Goal: Information Seeking & Learning: Find specific fact

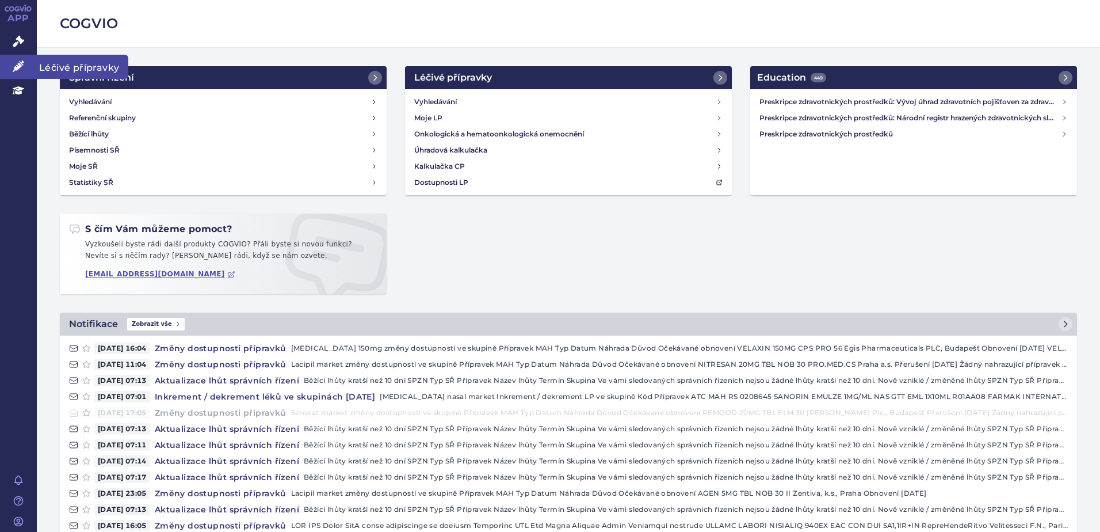
click at [27, 63] on link "Léčivé přípravky" at bounding box center [18, 67] width 37 height 24
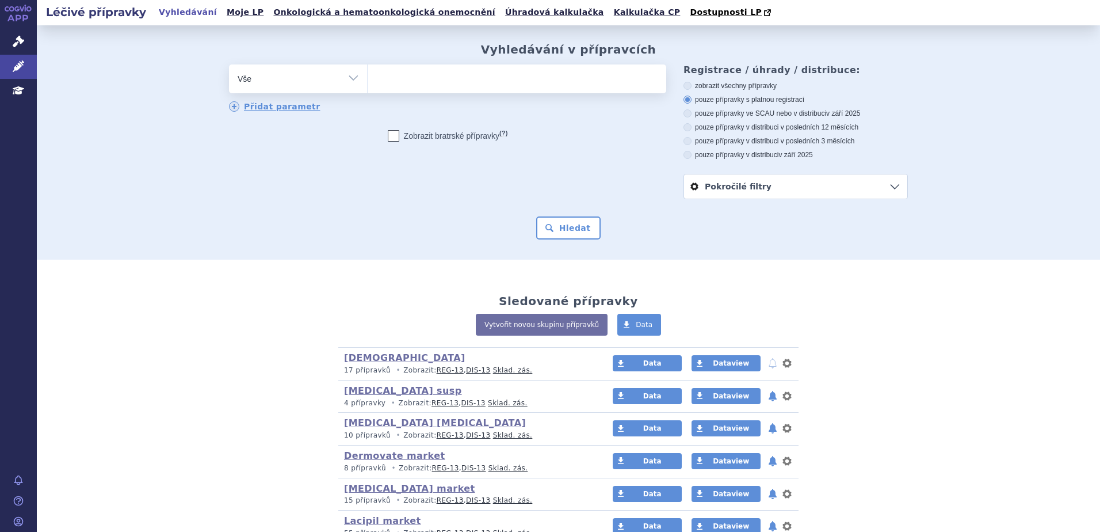
click at [415, 81] on ul at bounding box center [517, 76] width 299 height 24
click at [368, 81] on select at bounding box center [367, 78] width 1 height 29
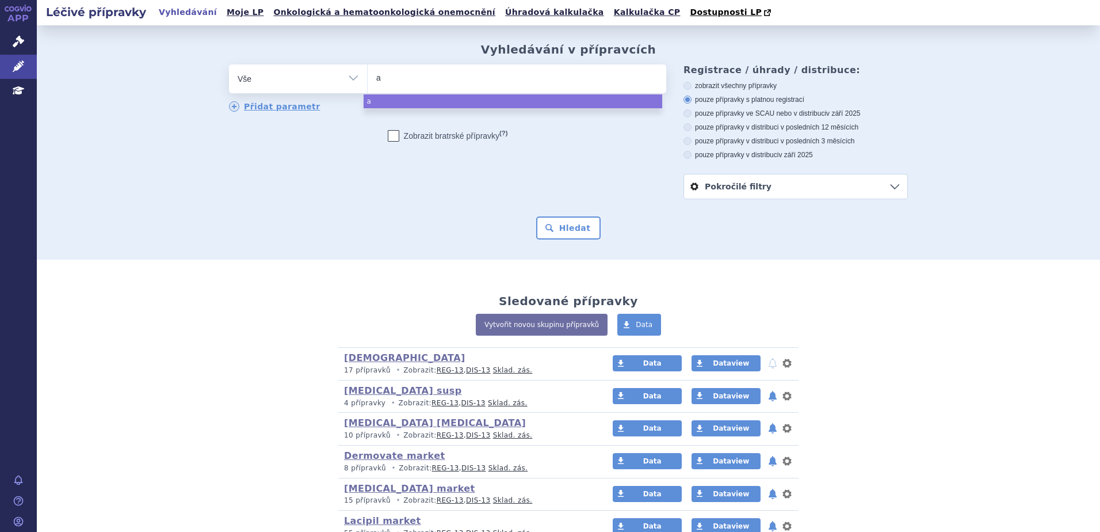
type input "an"
type input "anor"
type input "anoro"
select select "anoro"
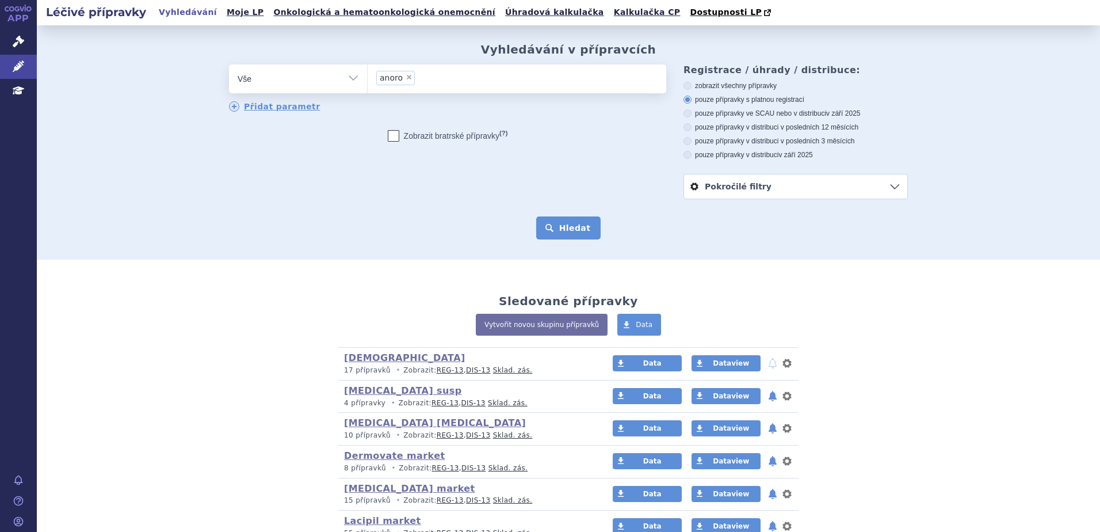
click at [562, 234] on button "Hledat" at bounding box center [568, 227] width 65 height 23
